Goal: Task Accomplishment & Management: Complete application form

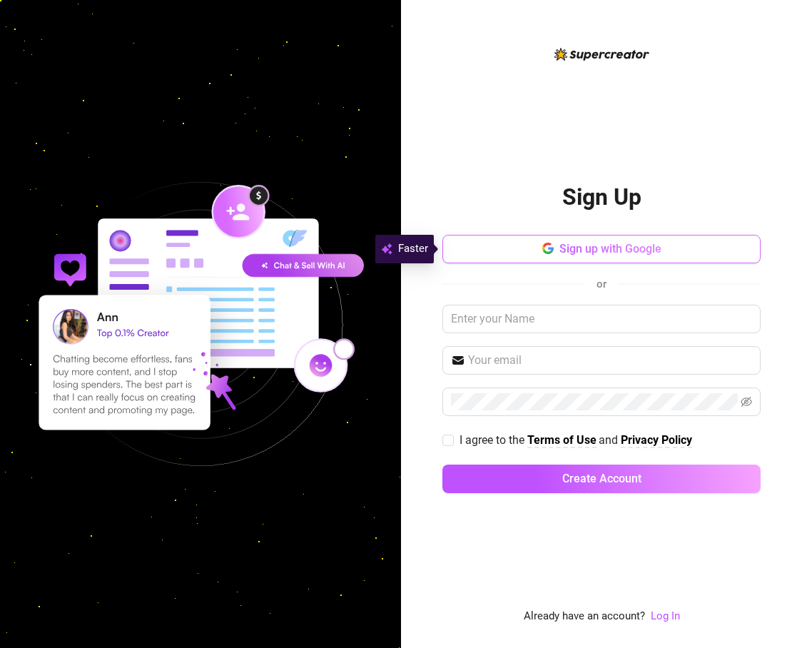
click at [613, 249] on span "Sign up with Google" at bounding box center [611, 249] width 102 height 14
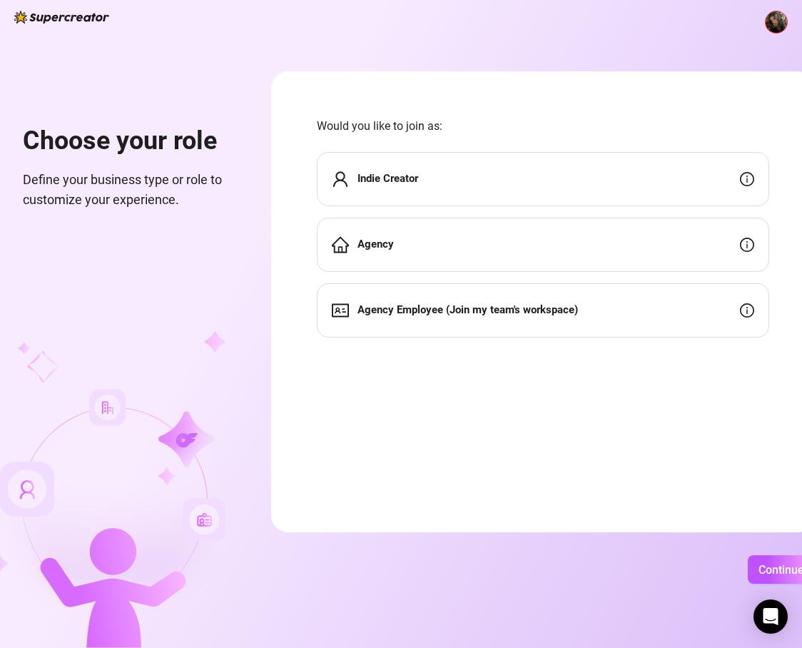
click at [444, 232] on div "Agency" at bounding box center [543, 245] width 453 height 54
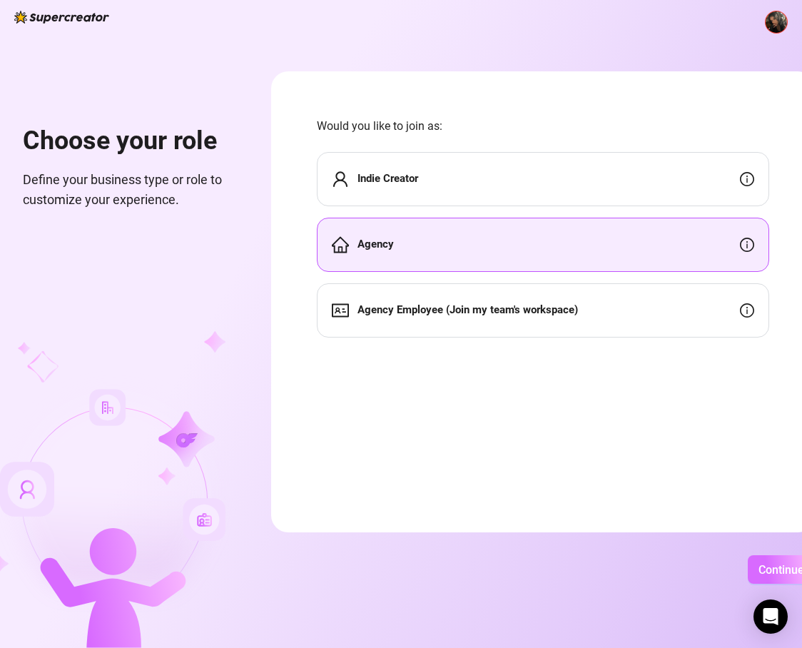
click at [761, 562] on button "Continue" at bounding box center [781, 569] width 67 height 29
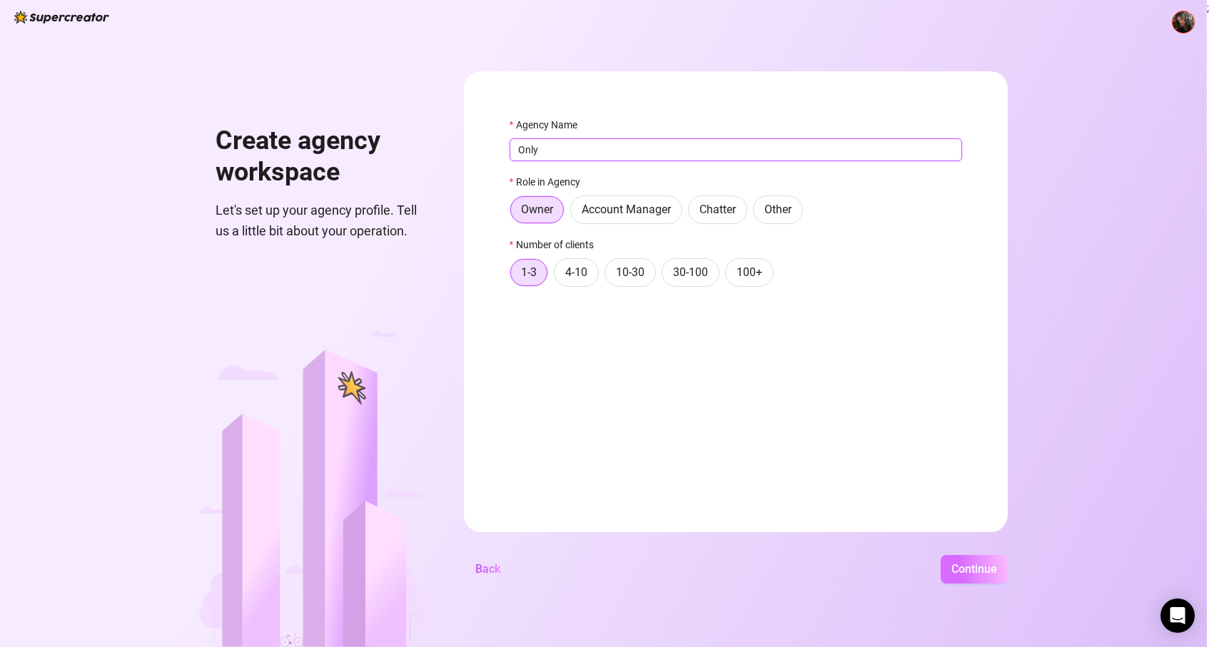
type input "Only"
click at [802, 577] on button "Continue" at bounding box center [974, 569] width 67 height 29
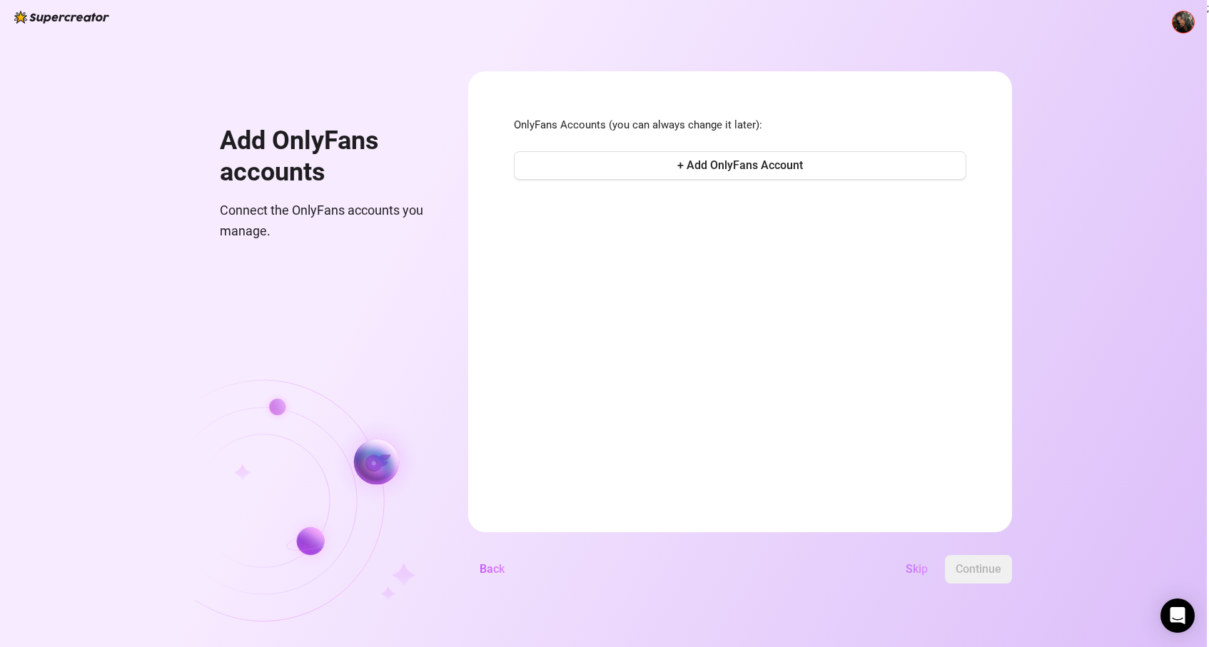
click at [802, 567] on span "Skip" at bounding box center [917, 569] width 22 height 14
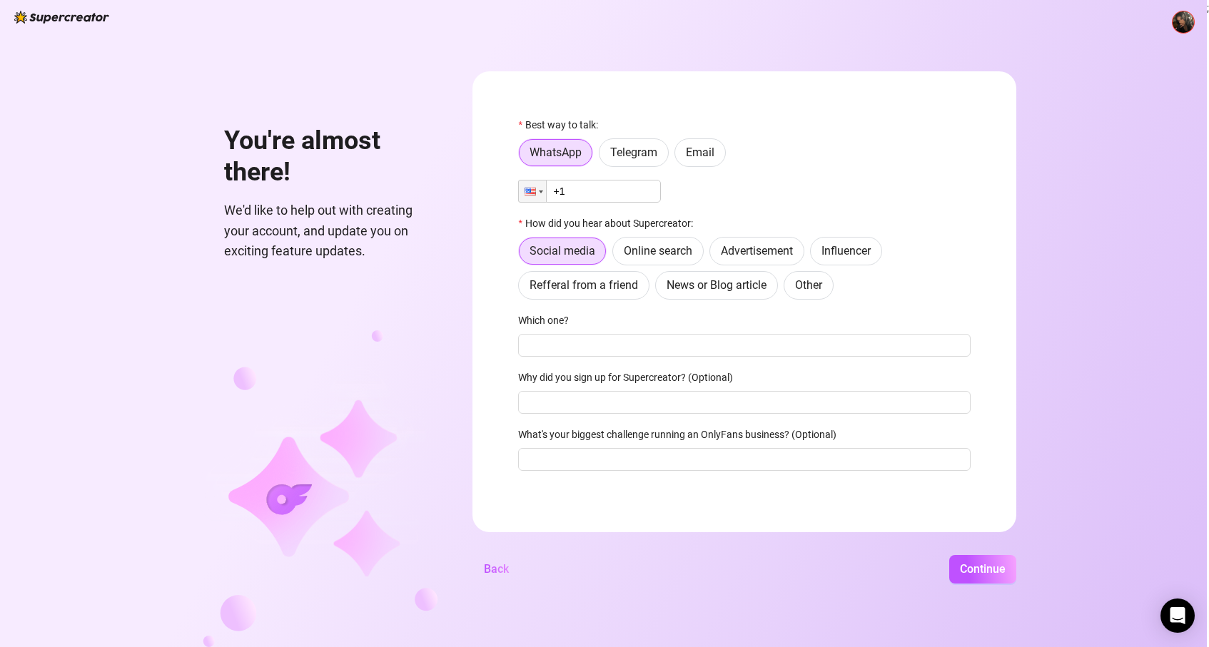
click at [603, 191] on input "+1" at bounding box center [589, 191] width 143 height 23
type input "[PHONE_NUMBER]"
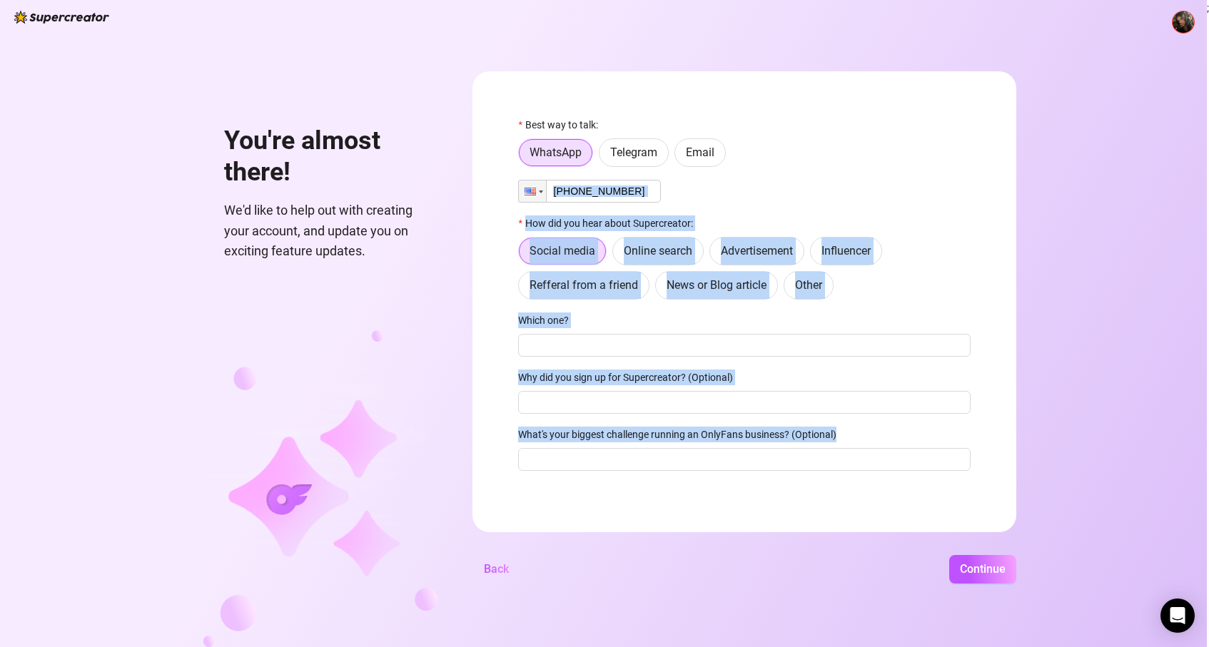
drag, startPoint x: 806, startPoint y: 153, endPoint x: 777, endPoint y: 514, distance: 361.6
click at [777, 514] on form "Best way to talk: WhatsApp Telegram Email Phone [PHONE_NUMBER] How did you hear…" at bounding box center [745, 301] width 544 height 461
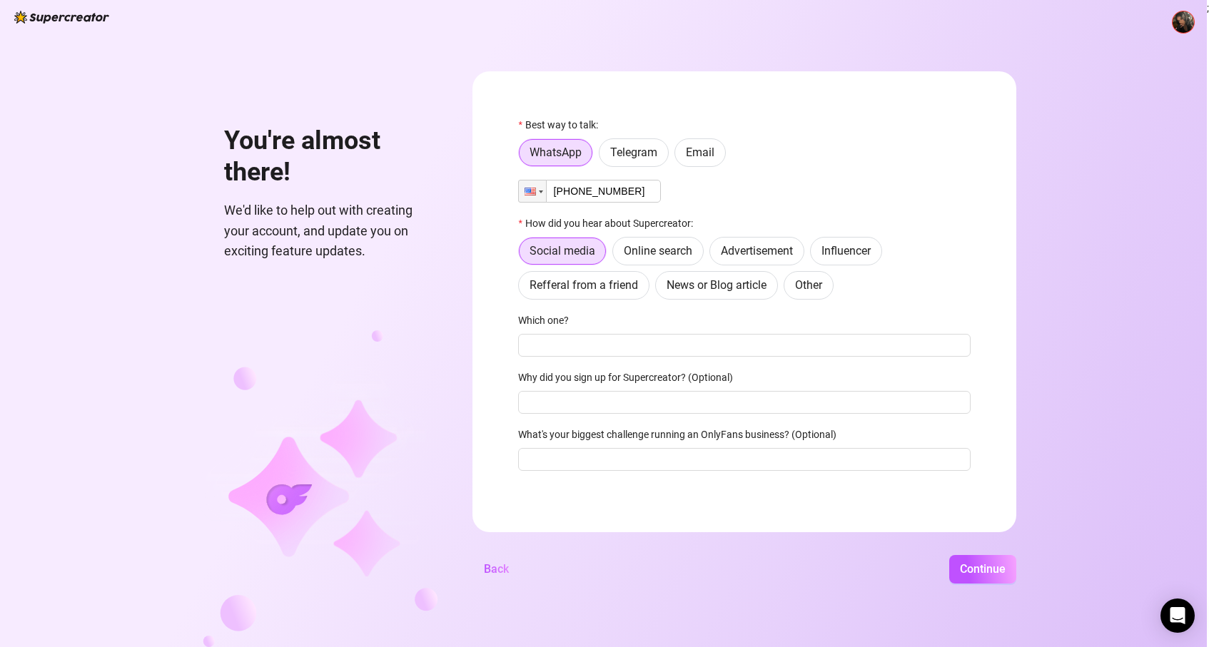
click at [802, 293] on div "Social media Online search Advertisement Influencer Refferal from a friend News…" at bounding box center [744, 268] width 453 height 63
click at [802, 557] on button "Continue" at bounding box center [982, 569] width 67 height 29
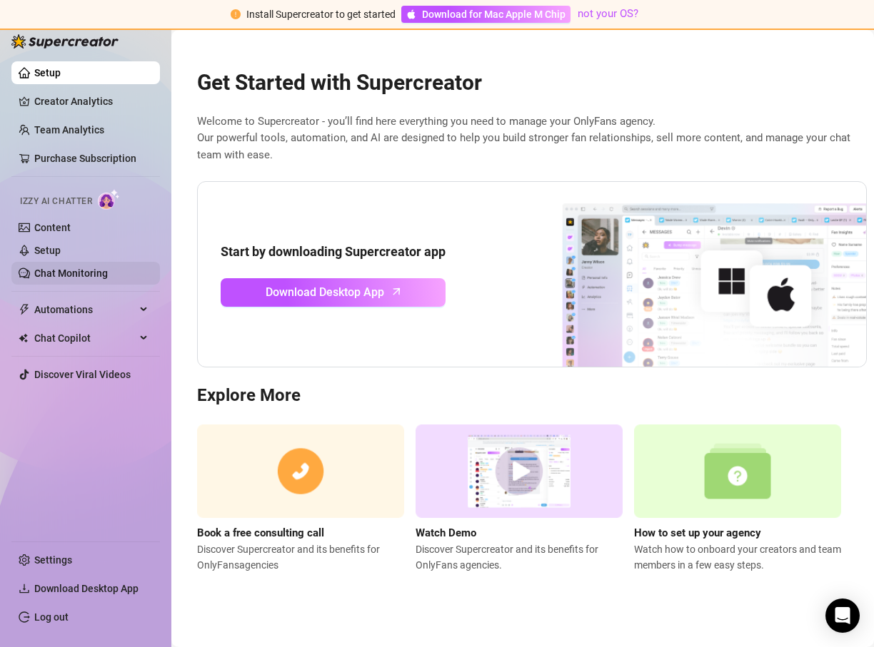
click at [56, 268] on link "Chat Monitoring" at bounding box center [71, 273] width 74 height 11
